Goal: Check status

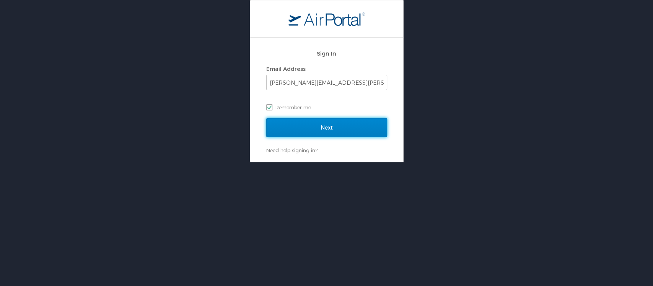
click at [319, 119] on input "Next" at bounding box center [326, 127] width 121 height 19
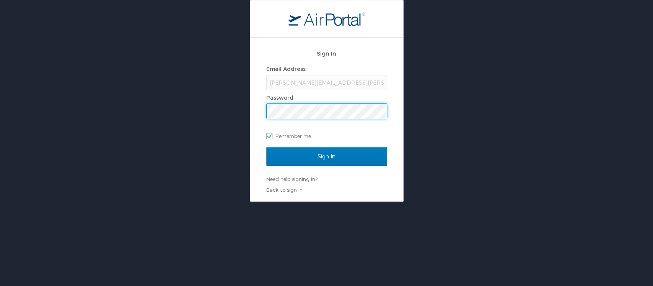
click at [266, 147] on input "Sign In" at bounding box center [326, 156] width 121 height 19
